Goal: Information Seeking & Learning: Check status

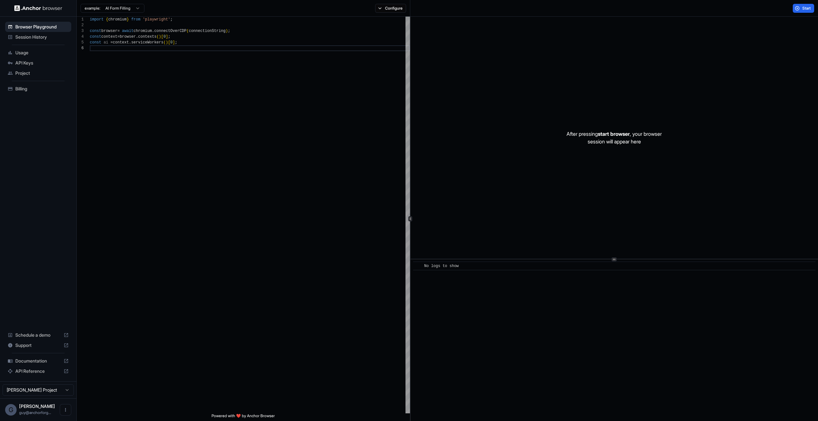
scroll to position [29, 0]
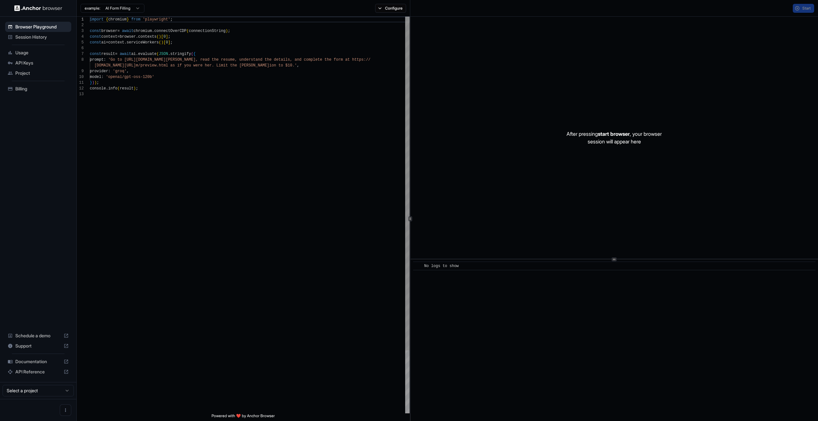
scroll to position [46, 0]
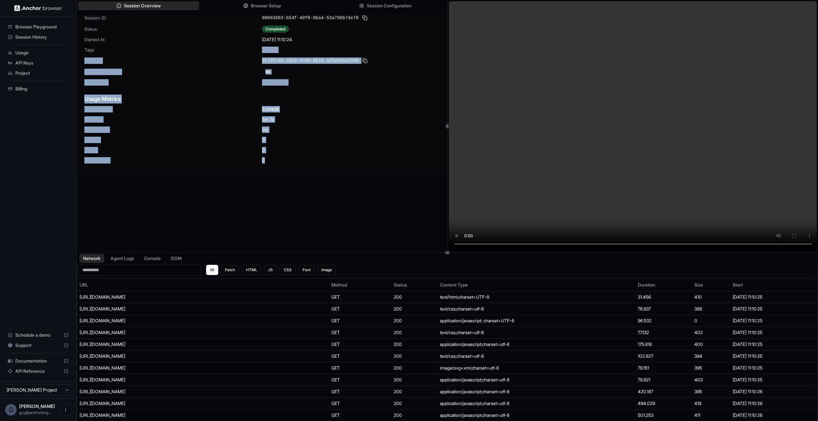
drag, startPoint x: 330, startPoint y: 197, endPoint x: 152, endPoint y: 49, distance: 231.6
click at [152, 49] on div "Session ID: 90603663-b54f-40f0-8ba4-53a708b74e78 Status: Completed Started At: …" at bounding box center [262, 140] width 371 height 252
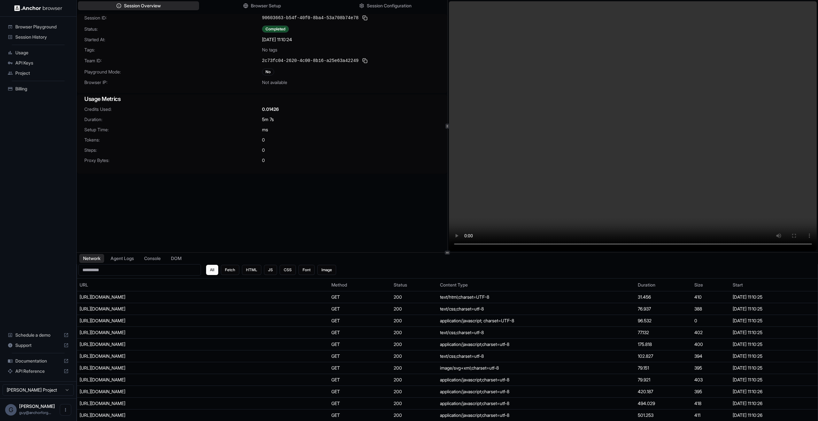
click at [178, 63] on span "Team ID:" at bounding box center [173, 61] width 178 height 6
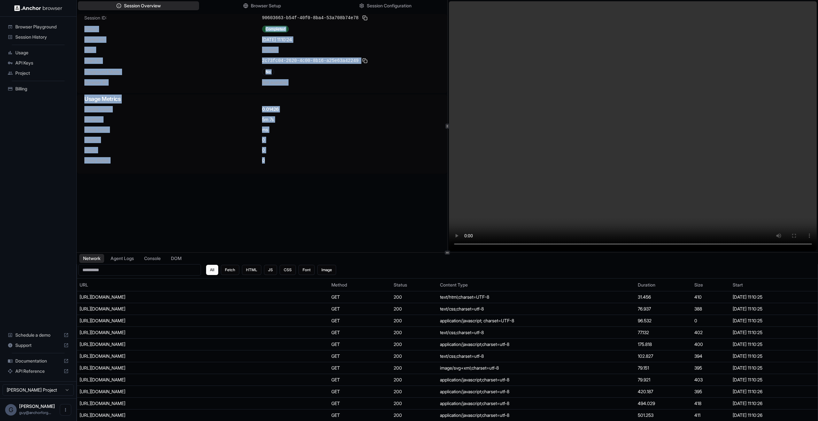
drag, startPoint x: 130, startPoint y: 39, endPoint x: 323, endPoint y: 161, distance: 228.0
click at [315, 158] on div "Session ID: 90603663-b54f-40f0-8ba4-53a708b74e78 Status: Completed Started At: …" at bounding box center [262, 94] width 371 height 160
click at [339, 163] on div "0" at bounding box center [351, 160] width 178 height 6
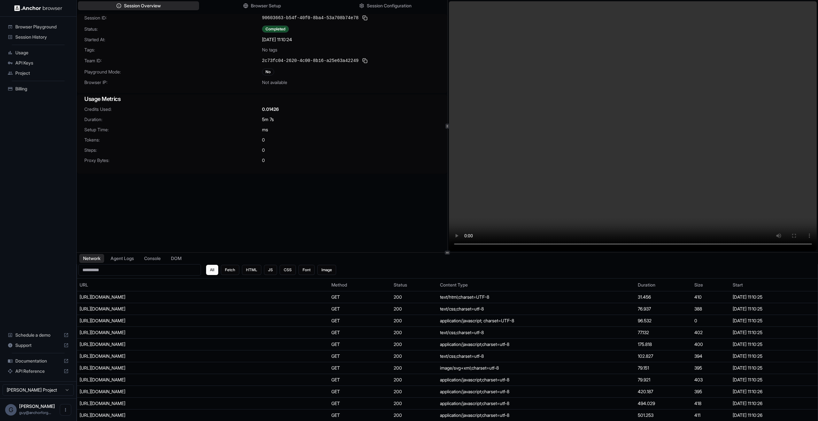
click at [628, 162] on video at bounding box center [633, 126] width 368 height 250
click at [632, 150] on video at bounding box center [633, 126] width 368 height 250
click at [568, 126] on video at bounding box center [633, 126] width 368 height 250
click at [362, 180] on div "Session ID: 90603663-b54f-40f0-8ba4-53a708b74e78 Status: Completed Started At: …" at bounding box center [262, 140] width 371 height 252
click at [374, 20] on div "90603663-b54f-40f0-8ba4-53a708b74e78" at bounding box center [351, 18] width 178 height 8
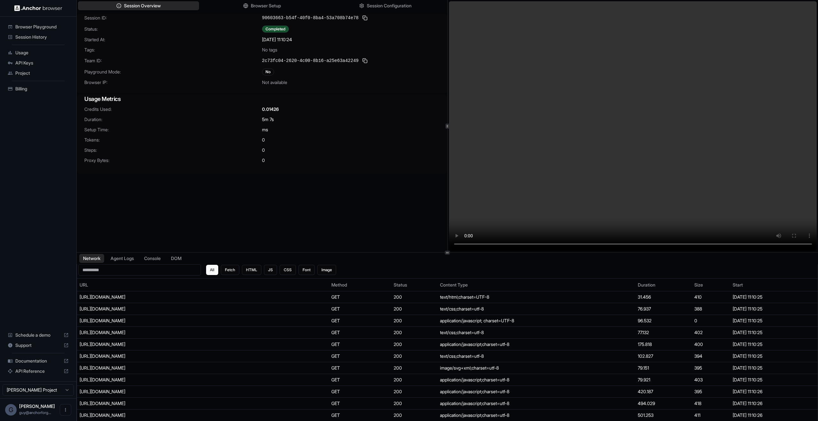
drag, startPoint x: 368, startPoint y: 18, endPoint x: 392, endPoint y: 55, distance: 44.1
click at [368, 18] on button at bounding box center [365, 18] width 8 height 8
drag, startPoint x: 422, startPoint y: 93, endPoint x: 426, endPoint y: 86, distance: 7.9
click at [423, 93] on div "Session ID: 90603663-b54f-40f0-8ba4-53a708b74e78 Status: Completed Started At: …" at bounding box center [262, 53] width 371 height 79
click at [589, 60] on video at bounding box center [633, 126] width 368 height 250
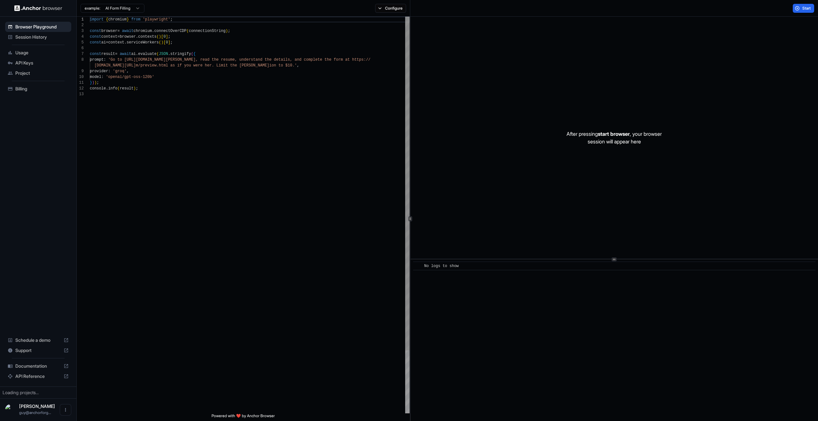
scroll to position [46, 0]
click at [505, 117] on div "After pressing start browser , your browser session will appear here" at bounding box center [613, 138] width 407 height 242
drag, startPoint x: 478, startPoint y: 96, endPoint x: 715, endPoint y: 240, distance: 276.9
click at [706, 238] on div "After pressing start browser , your browser session will appear here" at bounding box center [613, 138] width 407 height 242
click at [730, 244] on div "After pressing start browser , your browser session will appear here" at bounding box center [613, 138] width 407 height 242
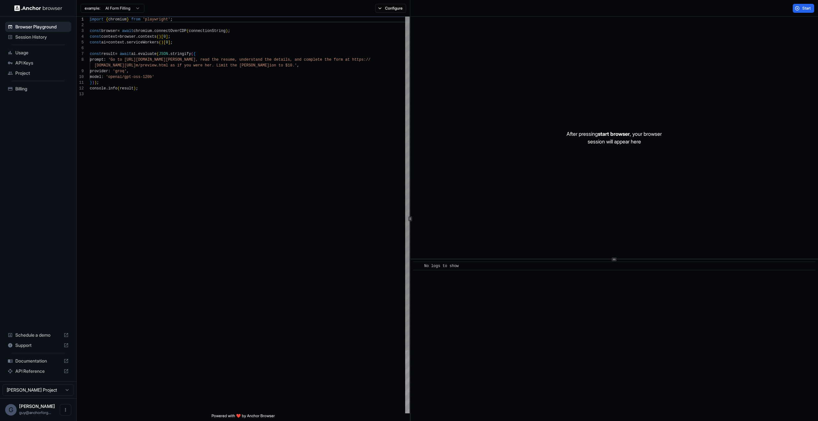
type textarea "**********"
click at [365, 107] on div "import { chromium } from 'playwright' ; const browser = await chromium . connec…" at bounding box center [250, 253] width 320 height 472
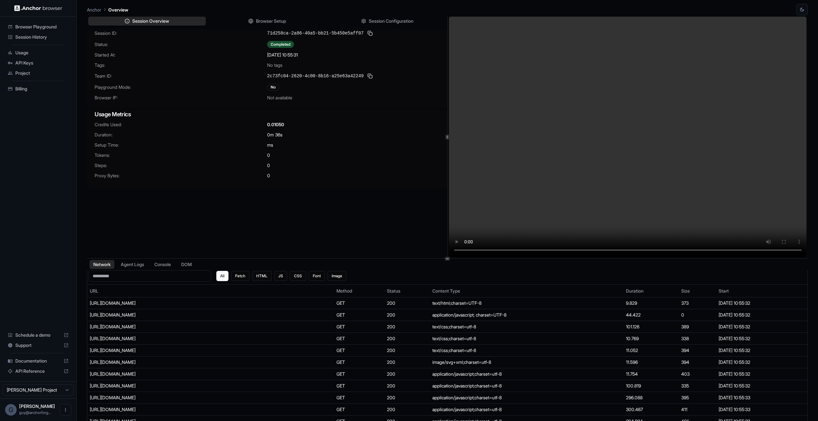
click at [379, 201] on div "Session ID: 71d258ca-2a86-40a5-bb21-5b450e5aff07 Status: Completed Started At: …" at bounding box center [267, 150] width 360 height 243
click at [306, 101] on div "Session ID: 044fb515-cf40-47f9-b299-8f7907a7a172 Status: Completed Started At: …" at bounding box center [267, 68] width 360 height 79
drag, startPoint x: 512, startPoint y: 68, endPoint x: 577, endPoint y: 62, distance: 65.7
click at [605, 76] on video at bounding box center [628, 137] width 358 height 241
click at [666, 37] on video at bounding box center [628, 137] width 358 height 241
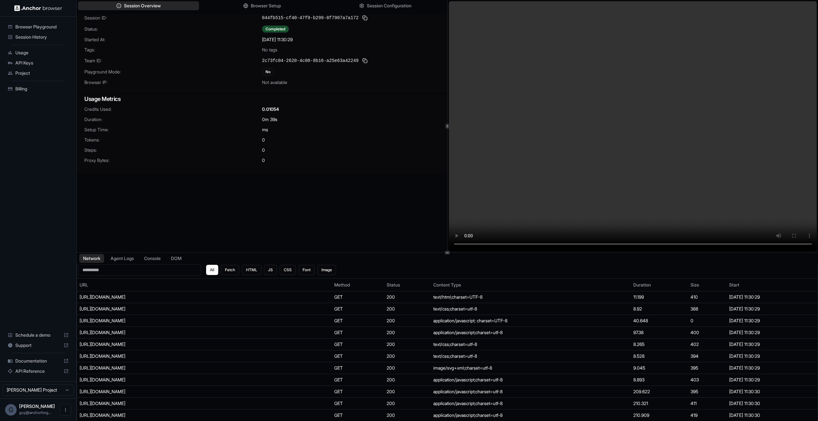
click at [360, 190] on div "Session ID: 044fb515-cf40-47f9-b299-8f7907a7a172 Status: Completed Started At: …" at bounding box center [262, 140] width 371 height 252
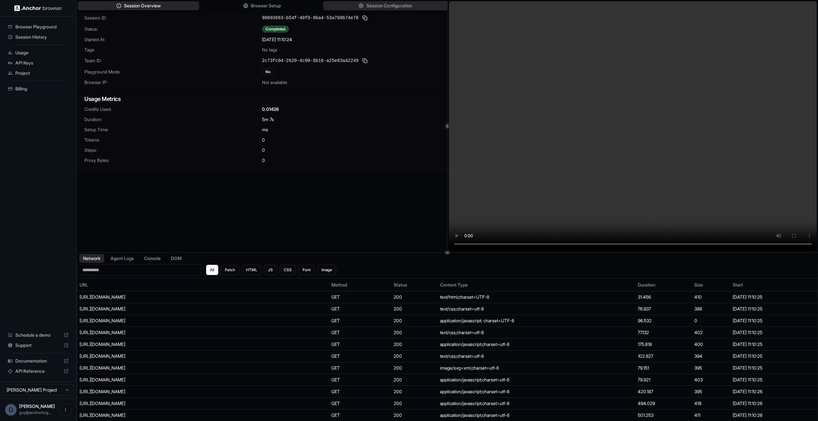
click at [419, 9] on button "Session Configuration" at bounding box center [385, 5] width 125 height 9
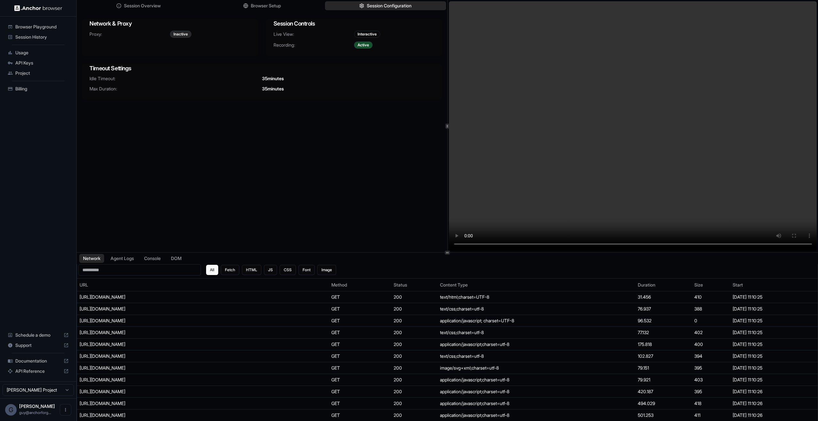
click at [642, 114] on video at bounding box center [633, 126] width 368 height 250
click at [252, 164] on div "Session Overview Browser Setup Session Configuration Network & Proxy Proxy: Ina…" at bounding box center [262, 126] width 371 height 252
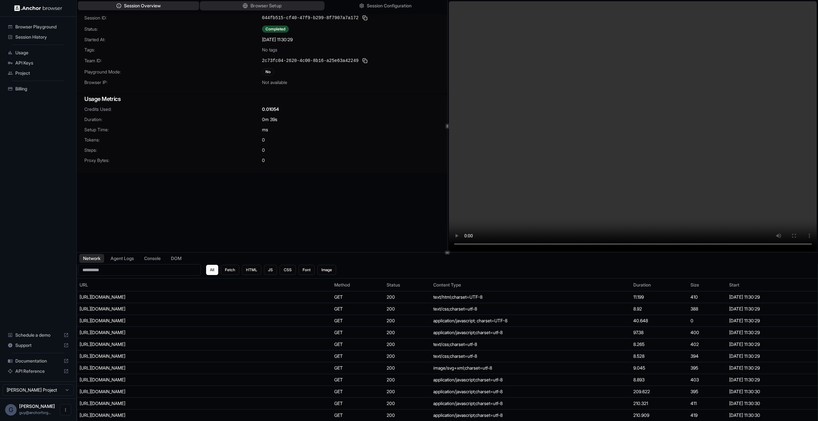
click at [256, 10] on button "Browser Setup" at bounding box center [262, 5] width 125 height 9
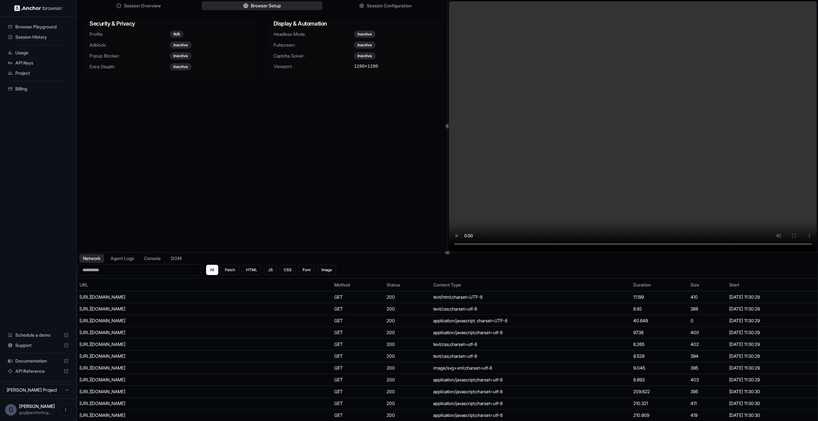
click at [366, 13] on div "Session Overview Browser Setup Session Configuration Security & Privacy Profile…" at bounding box center [262, 126] width 371 height 252
click at [368, 11] on div "Session Overview Browser Setup Session Configuration" at bounding box center [262, 6] width 371 height 12
click at [371, 9] on span "Session Configuration" at bounding box center [389, 6] width 46 height 7
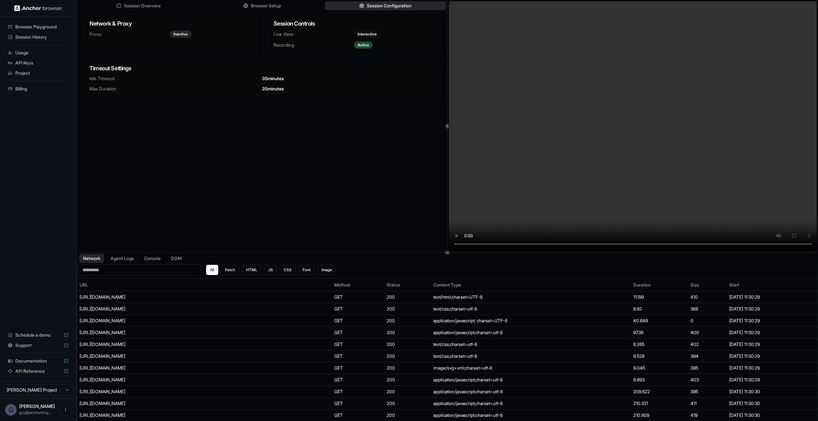
click at [393, 93] on div "Idle Timeout: 35 minutes Max Duration: 35 minutes" at bounding box center [262, 87] width 360 height 24
drag, startPoint x: 399, startPoint y: 140, endPoint x: 148, endPoint y: 42, distance: 269.3
click at [146, 39] on div "Session Overview Browser Setup Session Configuration Network & Proxy Proxy: Ina…" at bounding box center [262, 126] width 371 height 252
drag, startPoint x: 203, startPoint y: 100, endPoint x: 210, endPoint y: 105, distance: 9.0
click at [210, 105] on div "Session Overview Browser Setup Session Configuration Network & Proxy Proxy: Ina…" at bounding box center [262, 126] width 371 height 252
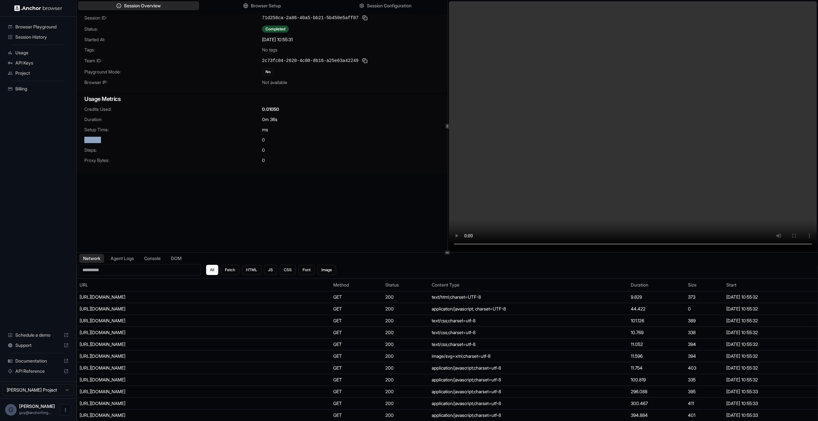
drag, startPoint x: 340, startPoint y: 135, endPoint x: 334, endPoint y: 127, distance: 9.6
click at [334, 127] on div "Credits Used: 0.01050 Duration: 0m 36s Setup Time: ms [PERSON_NAME]: 0 Steps: 0…" at bounding box center [262, 138] width 371 height 65
click at [321, 101] on h3 "Usage Metrics" at bounding box center [261, 99] width 355 height 9
click at [265, 210] on div "Session ID: 71d258ca-2a86-40a5-bb21-5b450e5aff07 Status: Completed Started At: …" at bounding box center [262, 140] width 371 height 252
